Goal: Check status: Check status

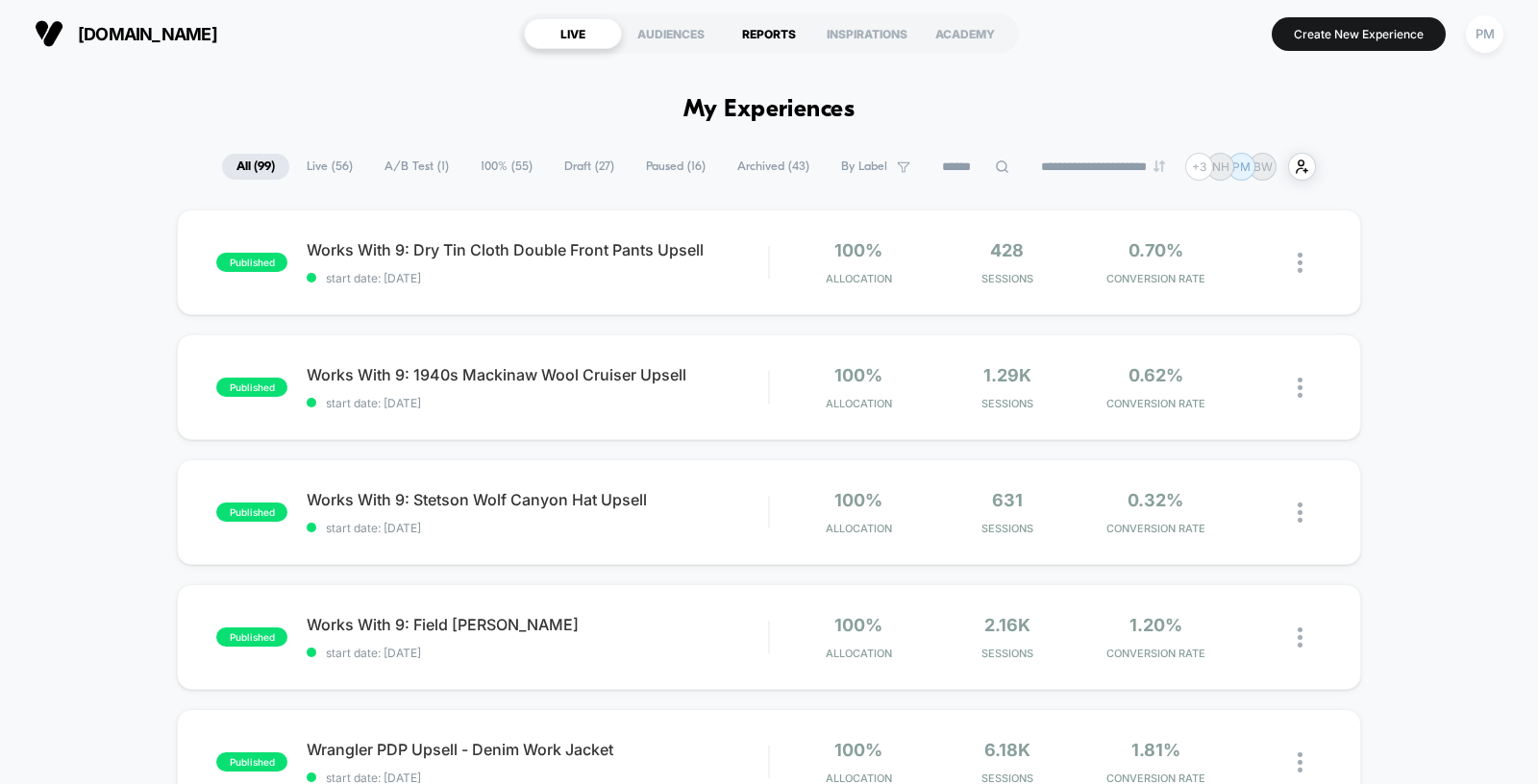
click at [783, 37] on div "REPORTS" at bounding box center [769, 34] width 98 height 31
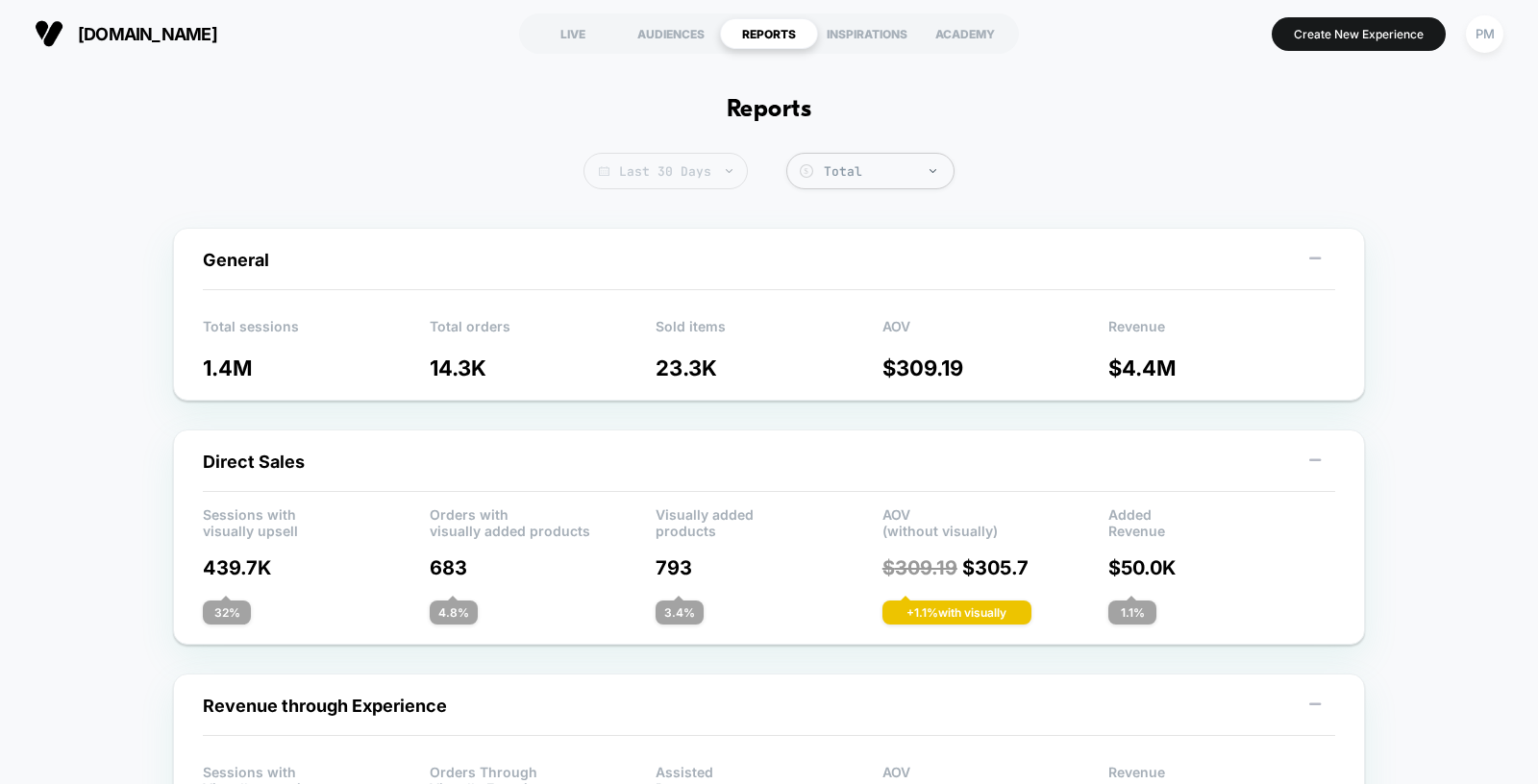
click at [709, 178] on span "Last 30 Days" at bounding box center [666, 171] width 165 height 37
select select "*"
select select "****"
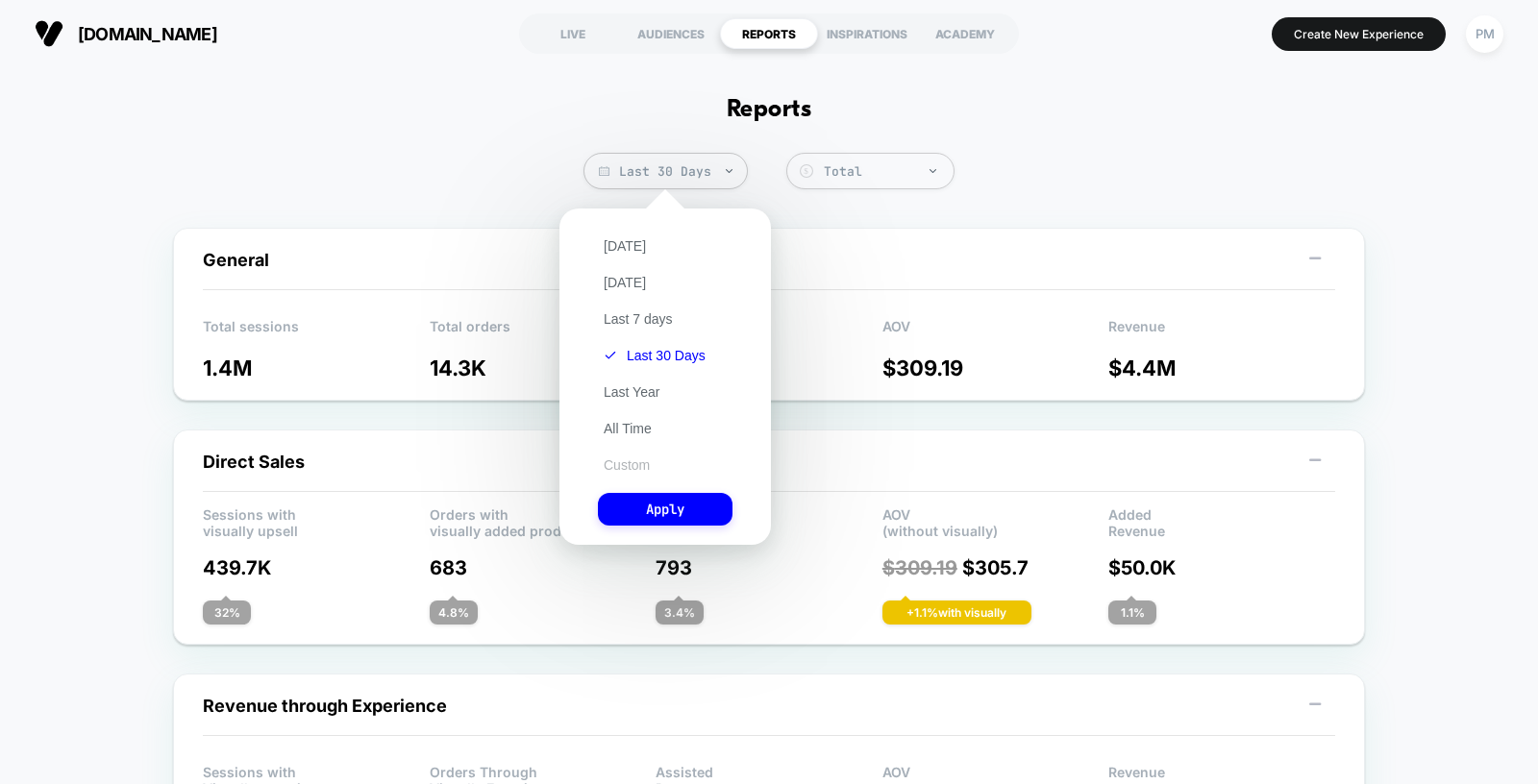
click at [636, 470] on button "Custom" at bounding box center [627, 466] width 58 height 17
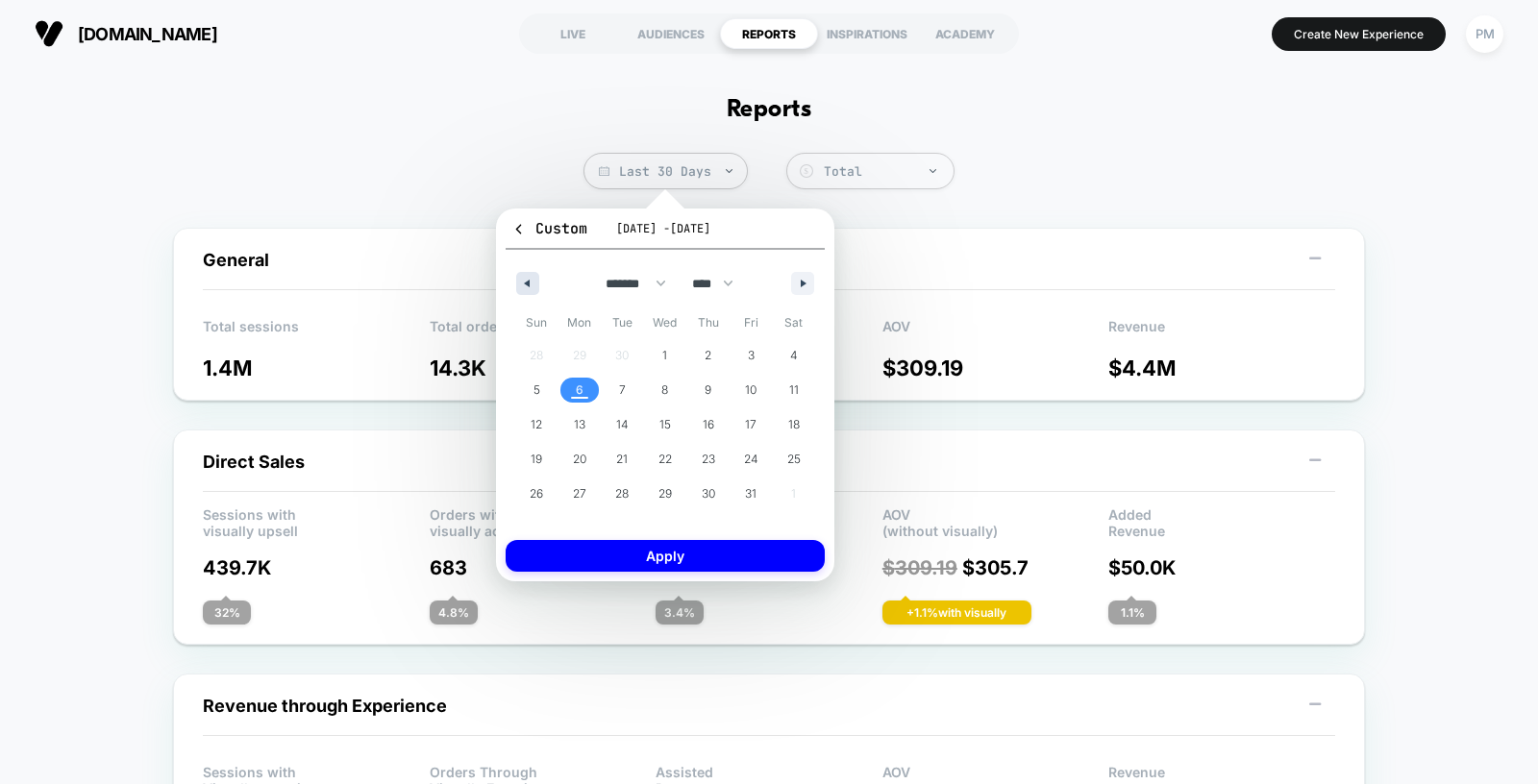
click at [528, 285] on icon "button" at bounding box center [525, 284] width 10 height 8
click at [528, 485] on span "28" at bounding box center [536, 494] width 44 height 25
click at [807, 280] on icon "button" at bounding box center [805, 284] width 10 height 8
click at [788, 351] on span "4" at bounding box center [793, 355] width 44 height 25
select select "*"
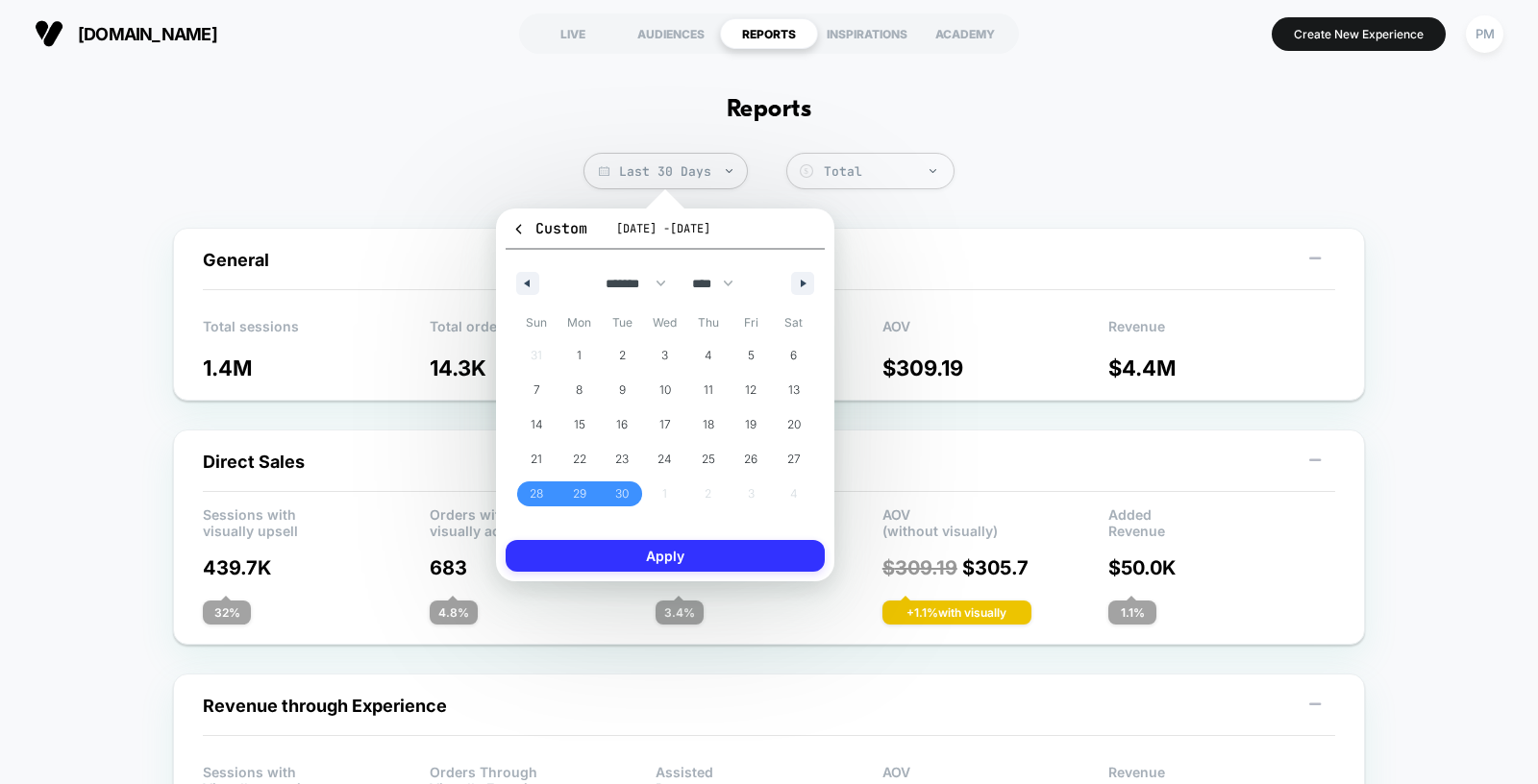
click at [750, 558] on button "Apply" at bounding box center [665, 556] width 319 height 32
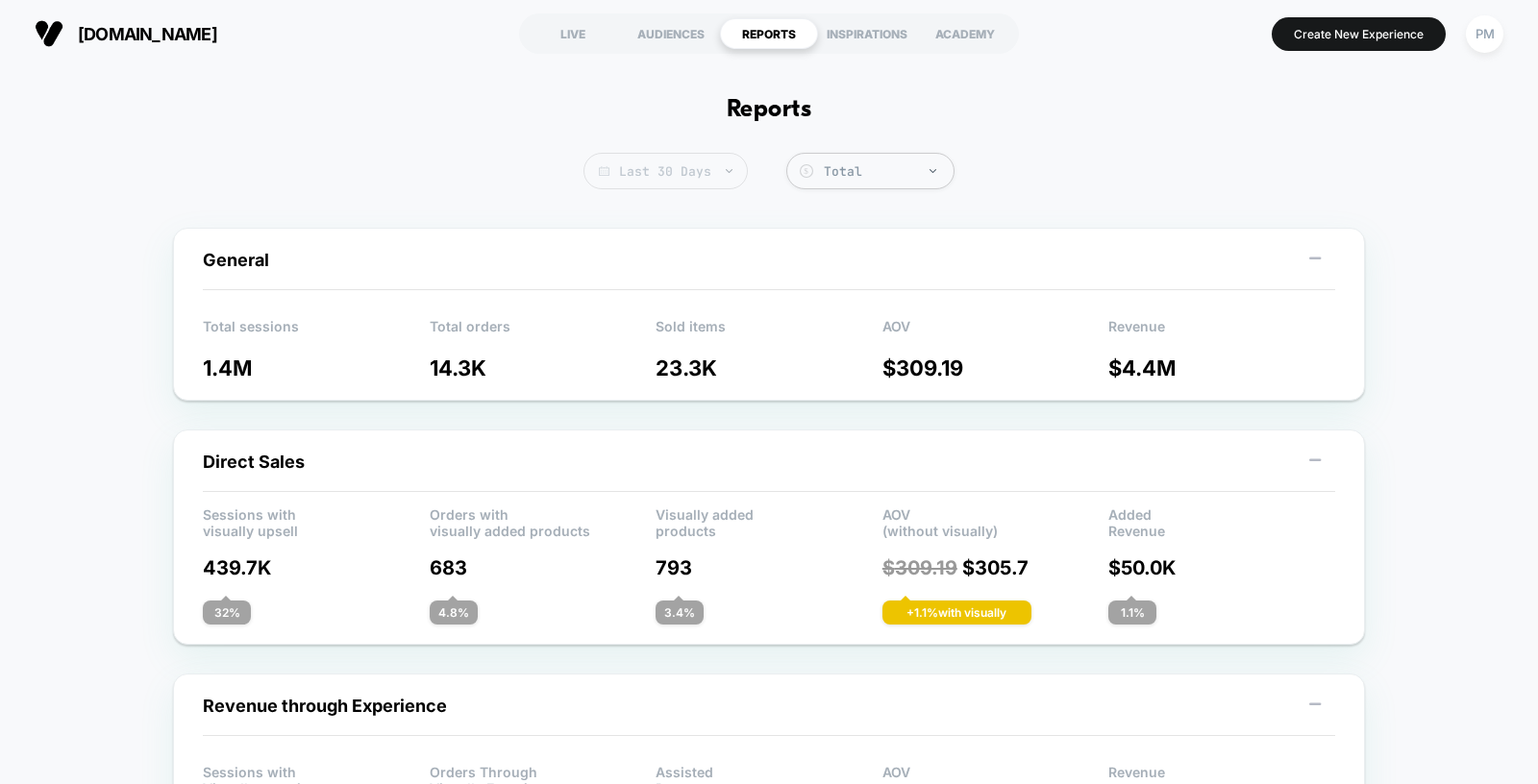
click at [678, 169] on span "Last 30 Days" at bounding box center [666, 171] width 165 height 37
select select "*"
select select "****"
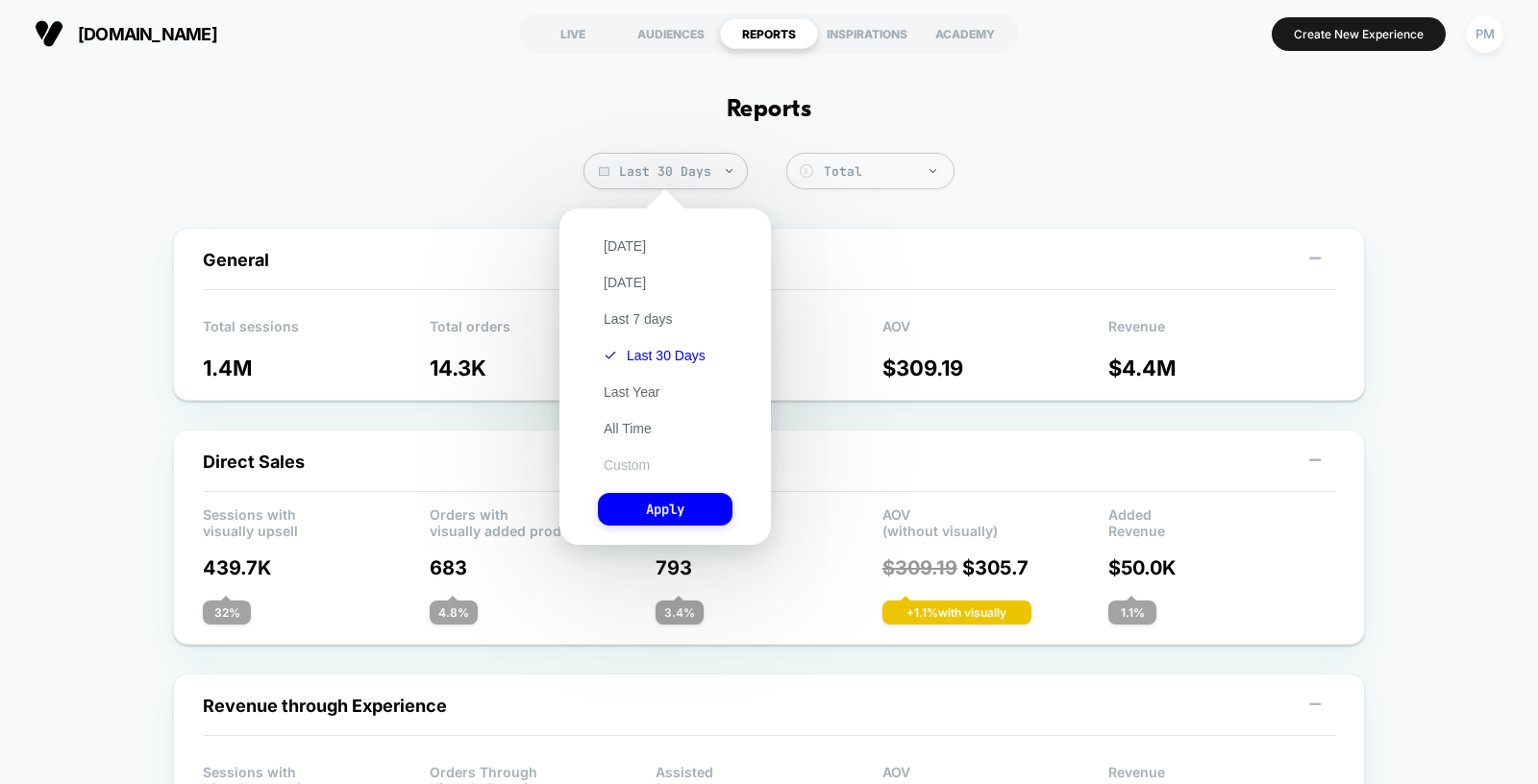
click at [626, 461] on button "Custom" at bounding box center [627, 466] width 58 height 17
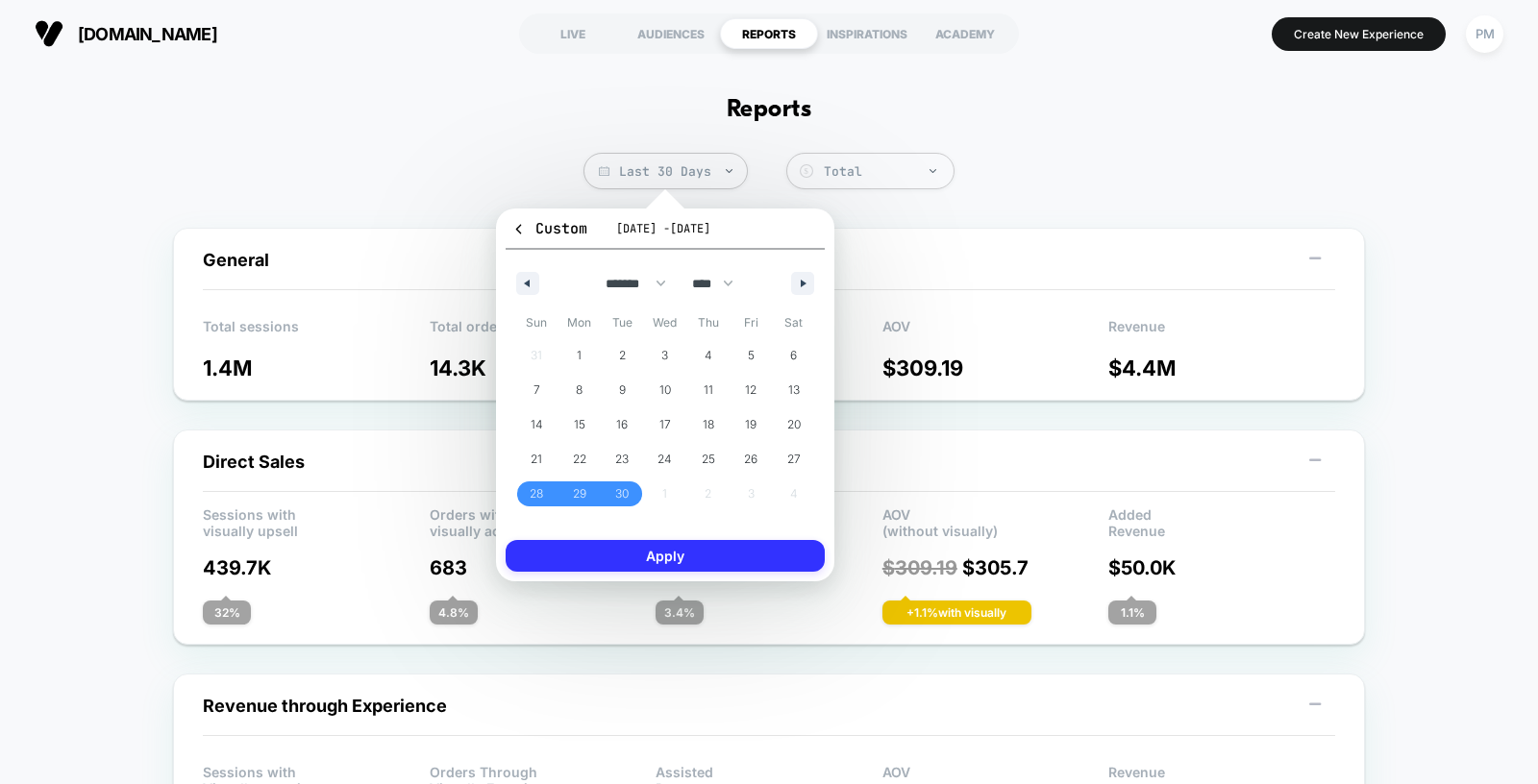
click at [679, 559] on button "Apply" at bounding box center [665, 556] width 319 height 32
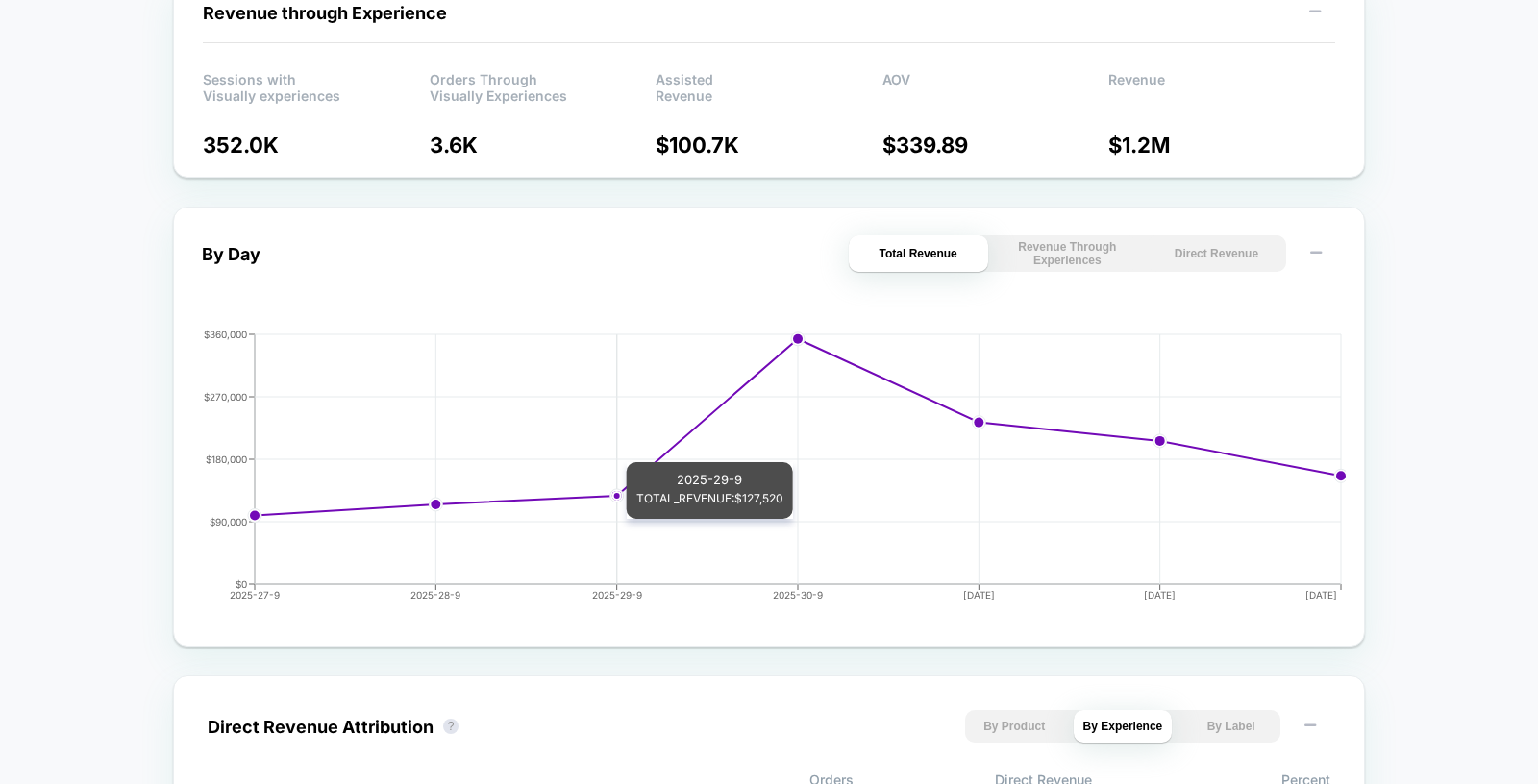
scroll to position [707, 0]
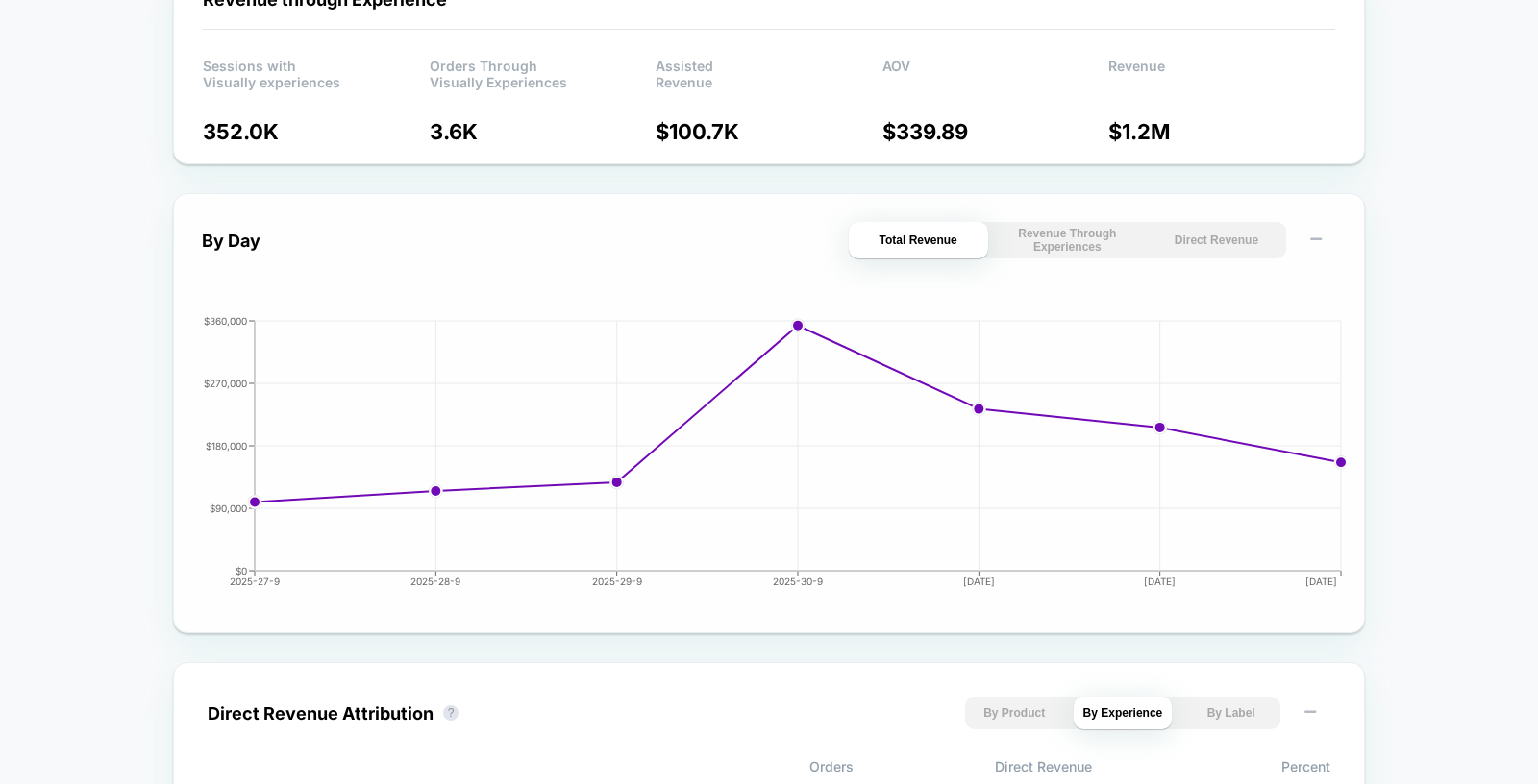
click at [1207, 234] on button "Direct Revenue" at bounding box center [1217, 240] width 139 height 37
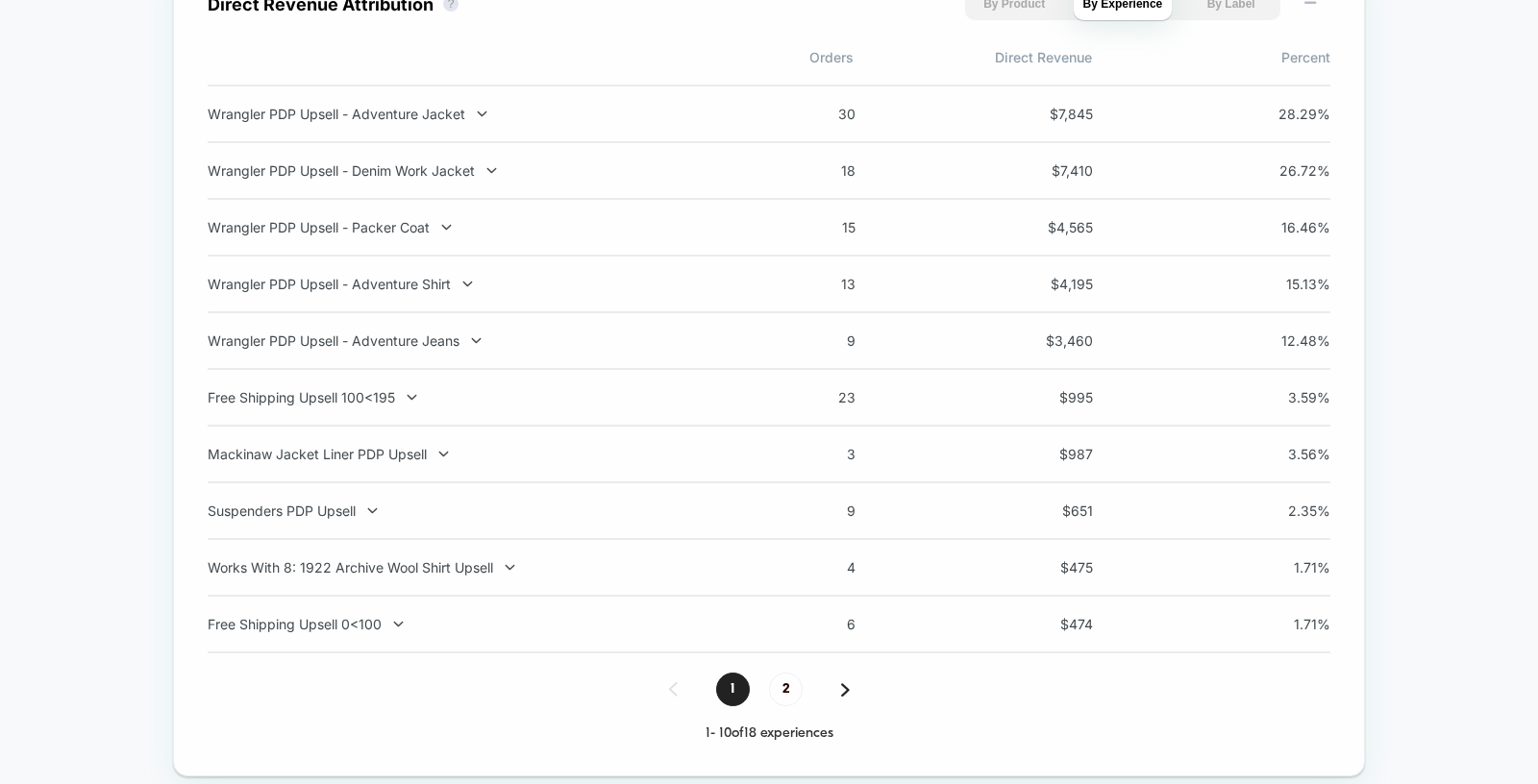
scroll to position [1414, 0]
click at [407, 113] on div "Wrangler PDP Upsell - Adventure Jacket" at bounding box center [460, 115] width 505 height 16
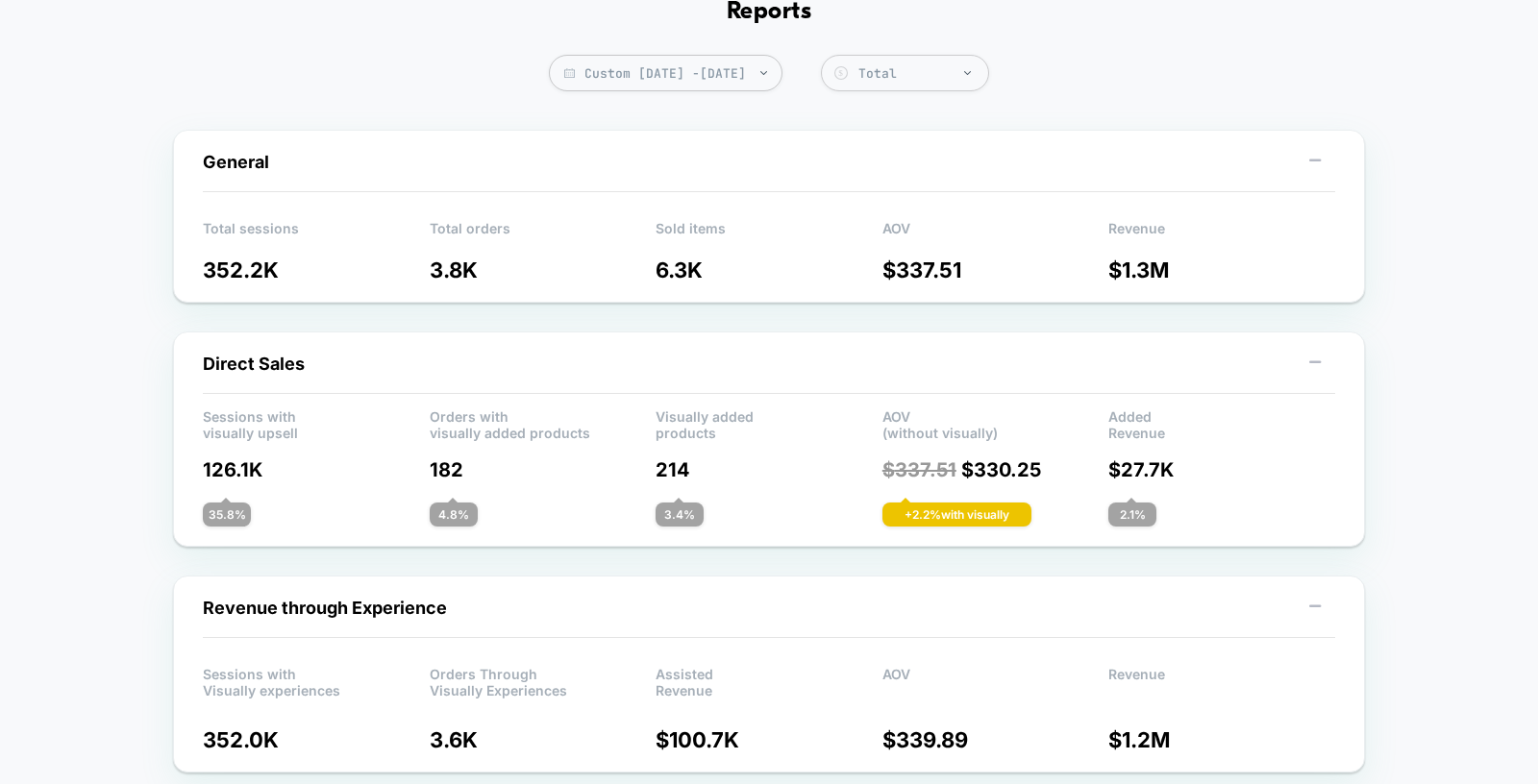
scroll to position [92, 0]
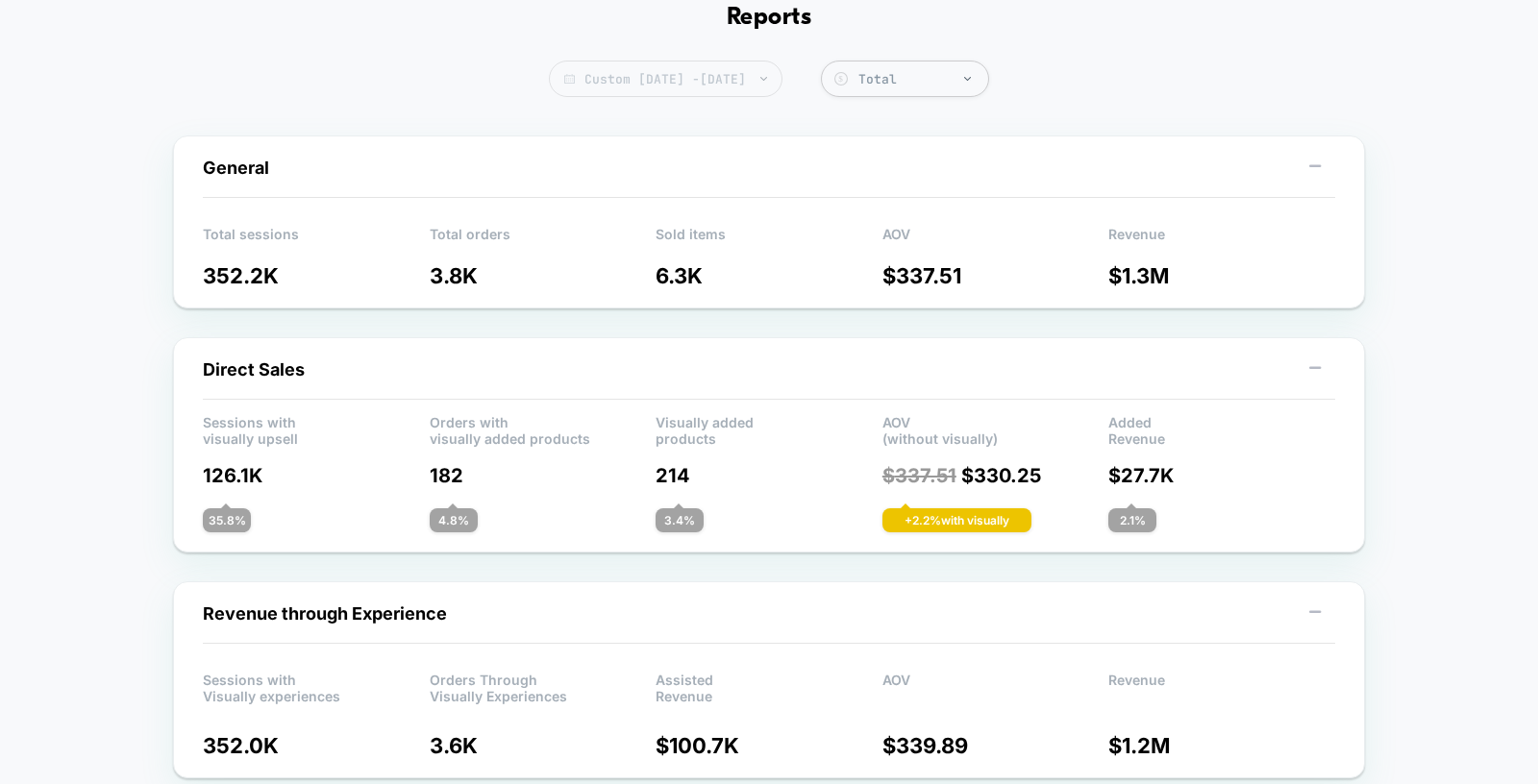
click at [623, 80] on span "Custom [DATE] - [DATE]" at bounding box center [665, 79] width 233 height 37
select select "*"
select select "****"
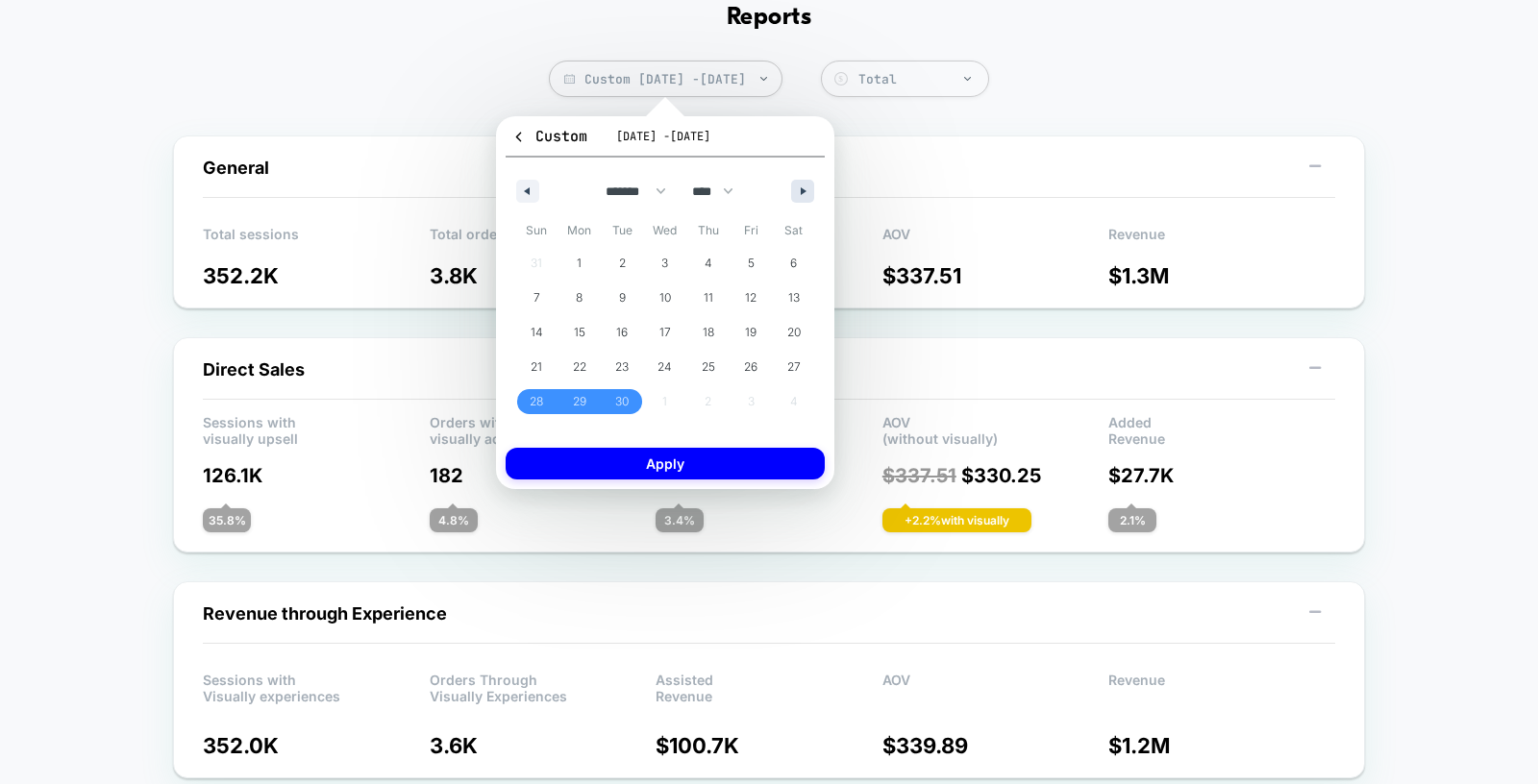
click at [805, 195] on button "button" at bounding box center [802, 192] width 23 height 23
select select "*"
click at [540, 305] on span "5" at bounding box center [536, 298] width 44 height 25
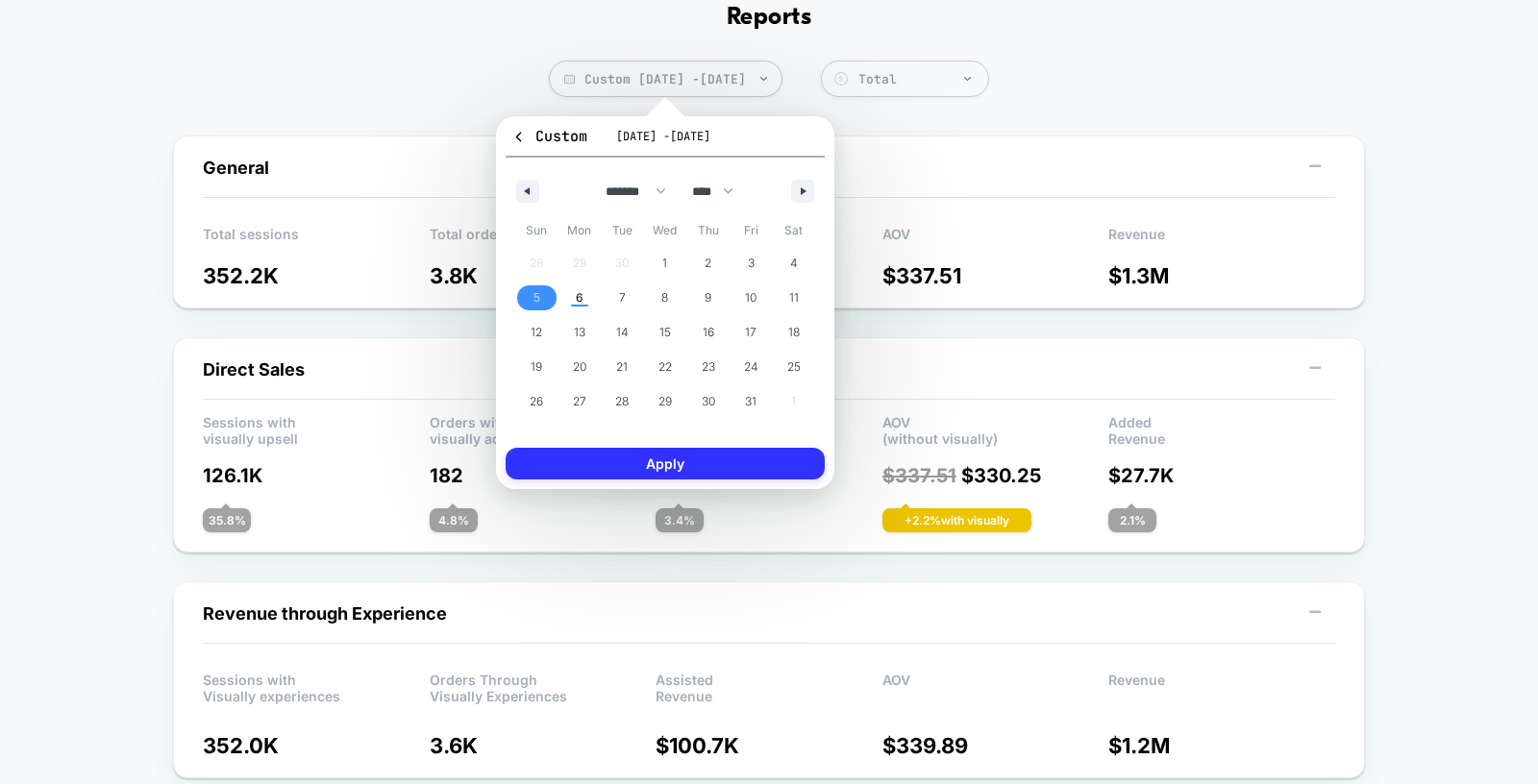
click at [587, 466] on button "Apply" at bounding box center [665, 464] width 319 height 32
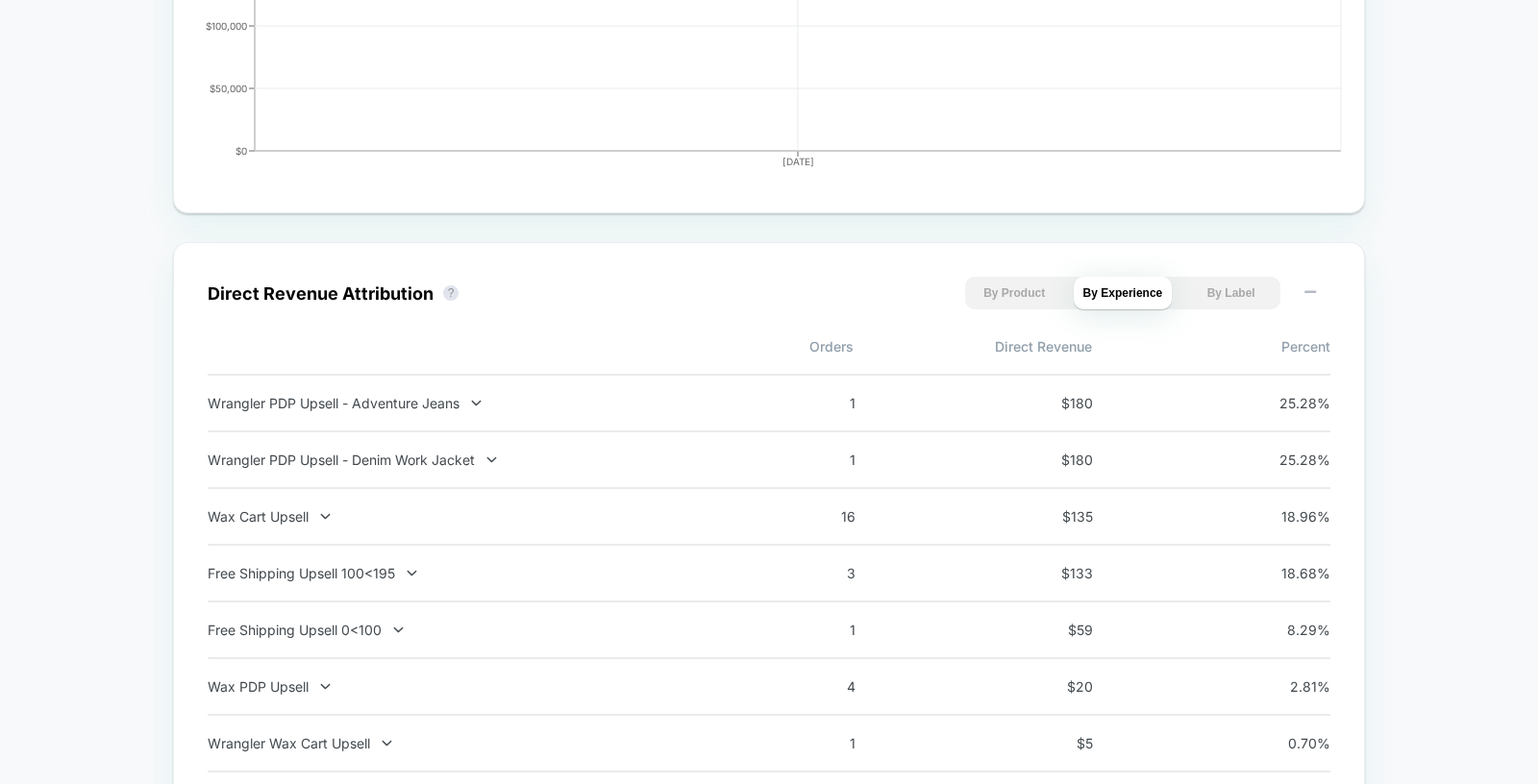
scroll to position [1144, 0]
